Goal: Task Accomplishment & Management: Use online tool/utility

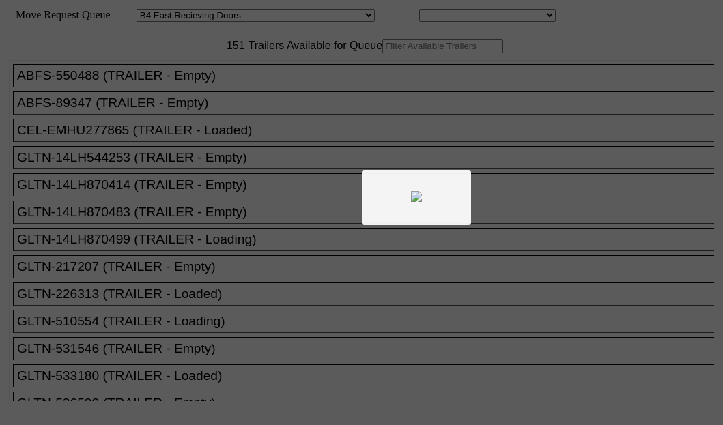
select select "527"
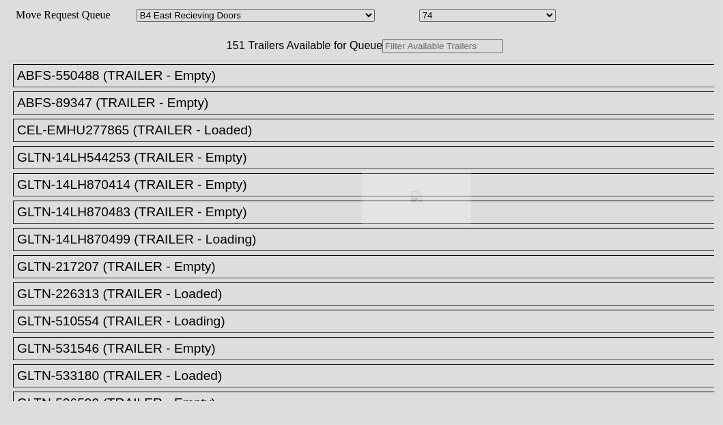
drag, startPoint x: 0, startPoint y: 0, endPoint x: 190, endPoint y: 85, distance: 208.0
click at [190, 85] on div at bounding box center [361, 212] width 723 height 425
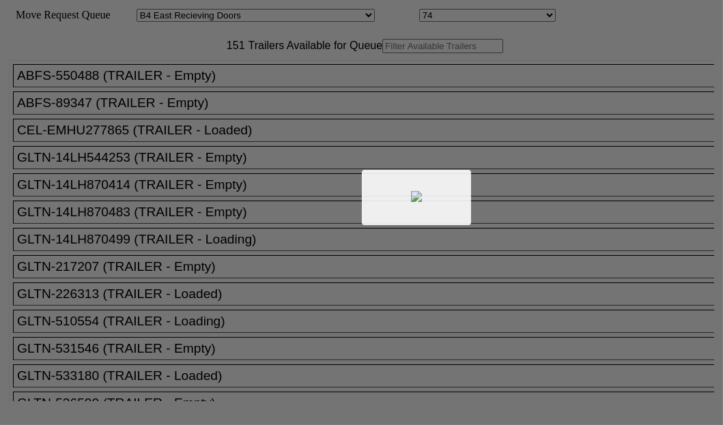
click at [190, 86] on div at bounding box center [361, 212] width 723 height 425
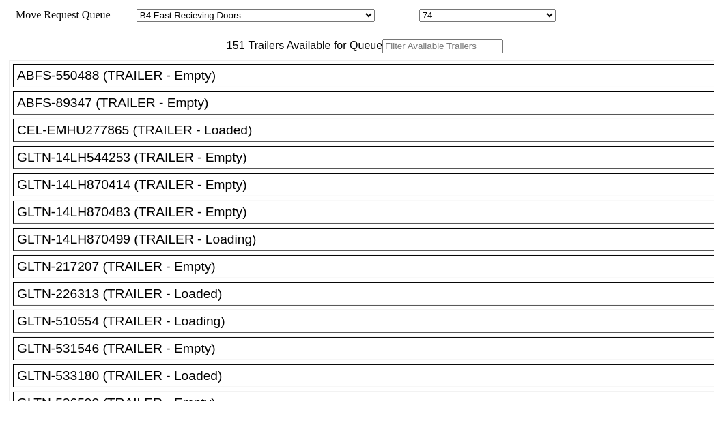
click at [382, 53] on input "text" at bounding box center [442, 46] width 121 height 14
paste input "240588"
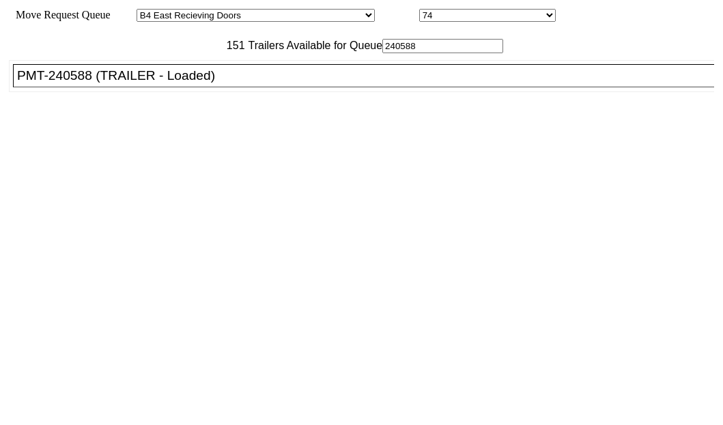
type input "240588"
click at [118, 83] on div "PMT-240588 (TRAILER - Loaded)" at bounding box center [369, 75] width 705 height 15
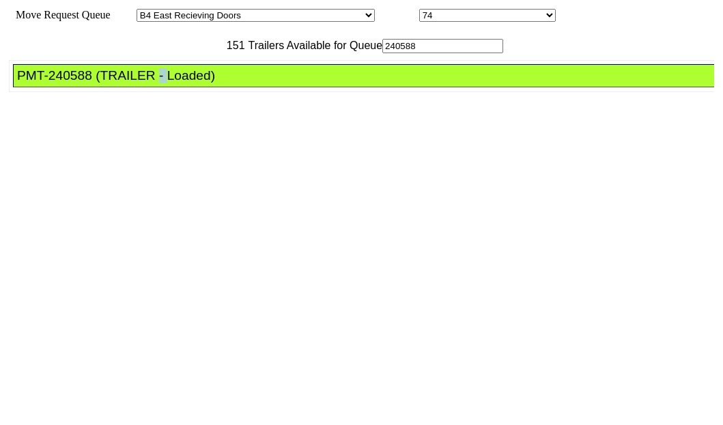
drag, startPoint x: 118, startPoint y: 120, endPoint x: 489, endPoint y: 289, distance: 407.7
click at [118, 83] on div "PMT-240588 (TRAILER - Loaded)" at bounding box center [369, 75] width 705 height 15
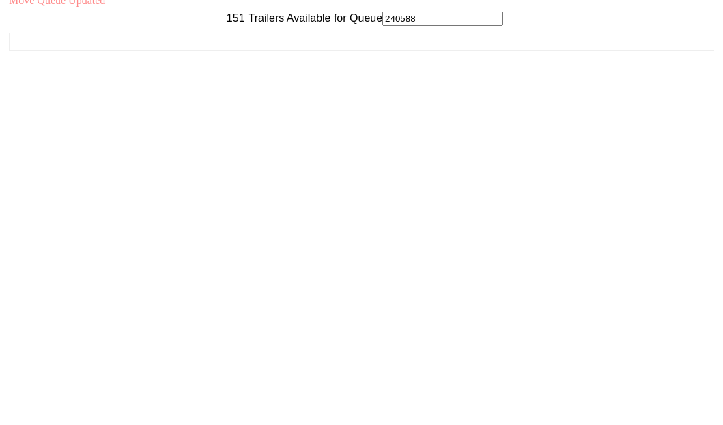
scroll to position [55, 0]
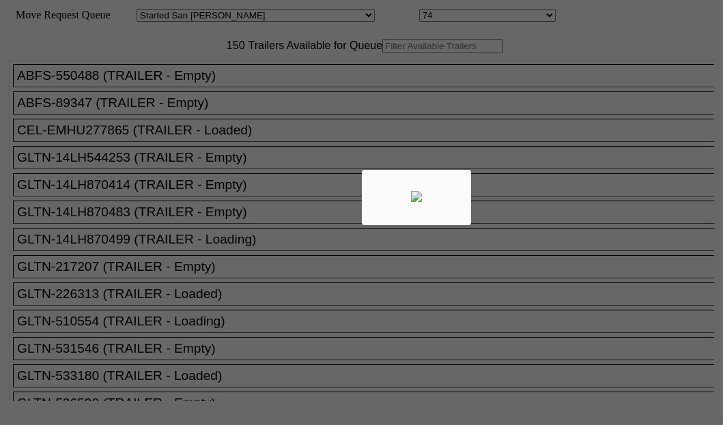
click at [239, 89] on div at bounding box center [361, 212] width 723 height 425
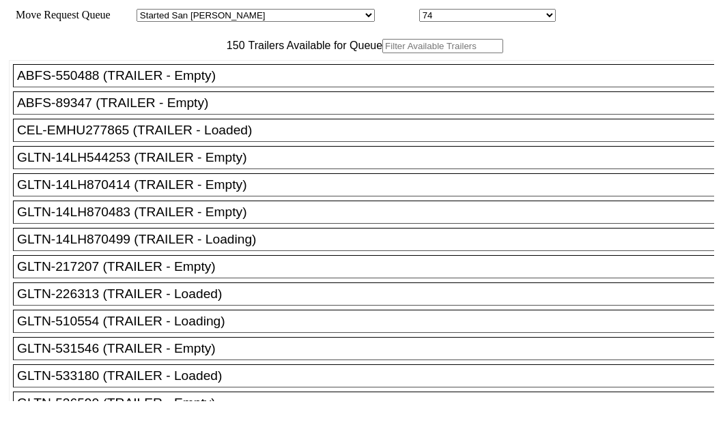
click at [382, 53] on input "text" at bounding box center [442, 46] width 121 height 14
paste input "TA216394"
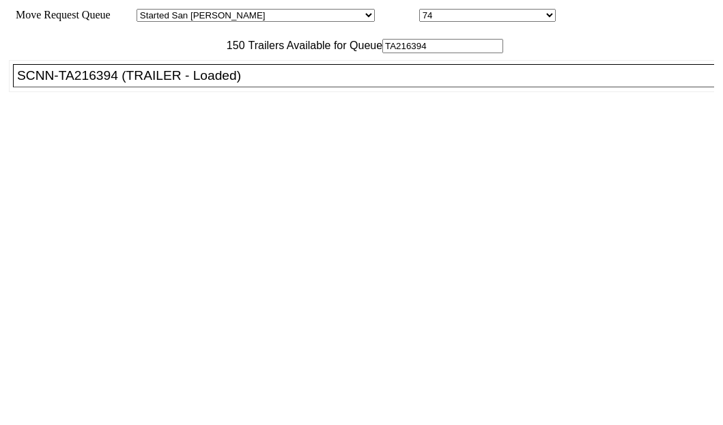
type input "TA216394"
click at [103, 83] on div "SCNN-TA216394 (TRAILER - Loaded)" at bounding box center [369, 75] width 705 height 15
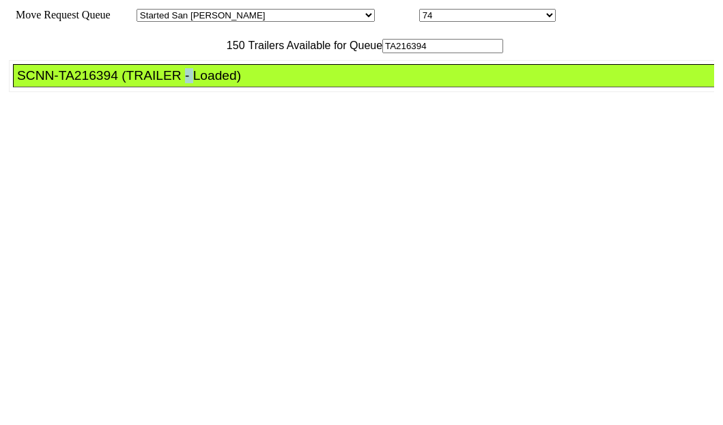
click at [103, 83] on div "SCNN-TA216394 (TRAILER - Loaded)" at bounding box center [369, 75] width 705 height 15
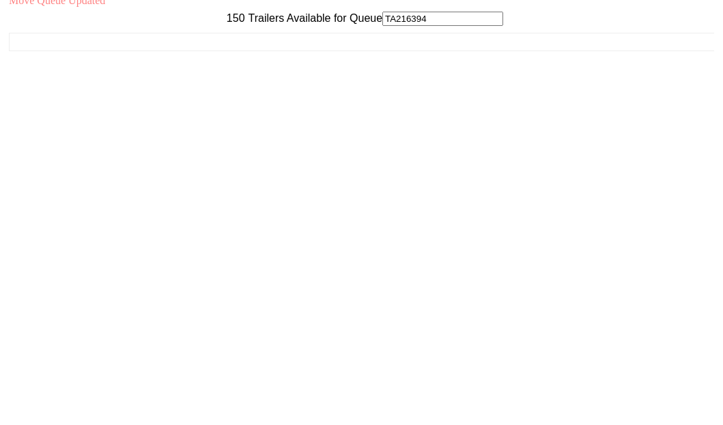
scroll to position [55, 0]
